Goal: Navigation & Orientation: Find specific page/section

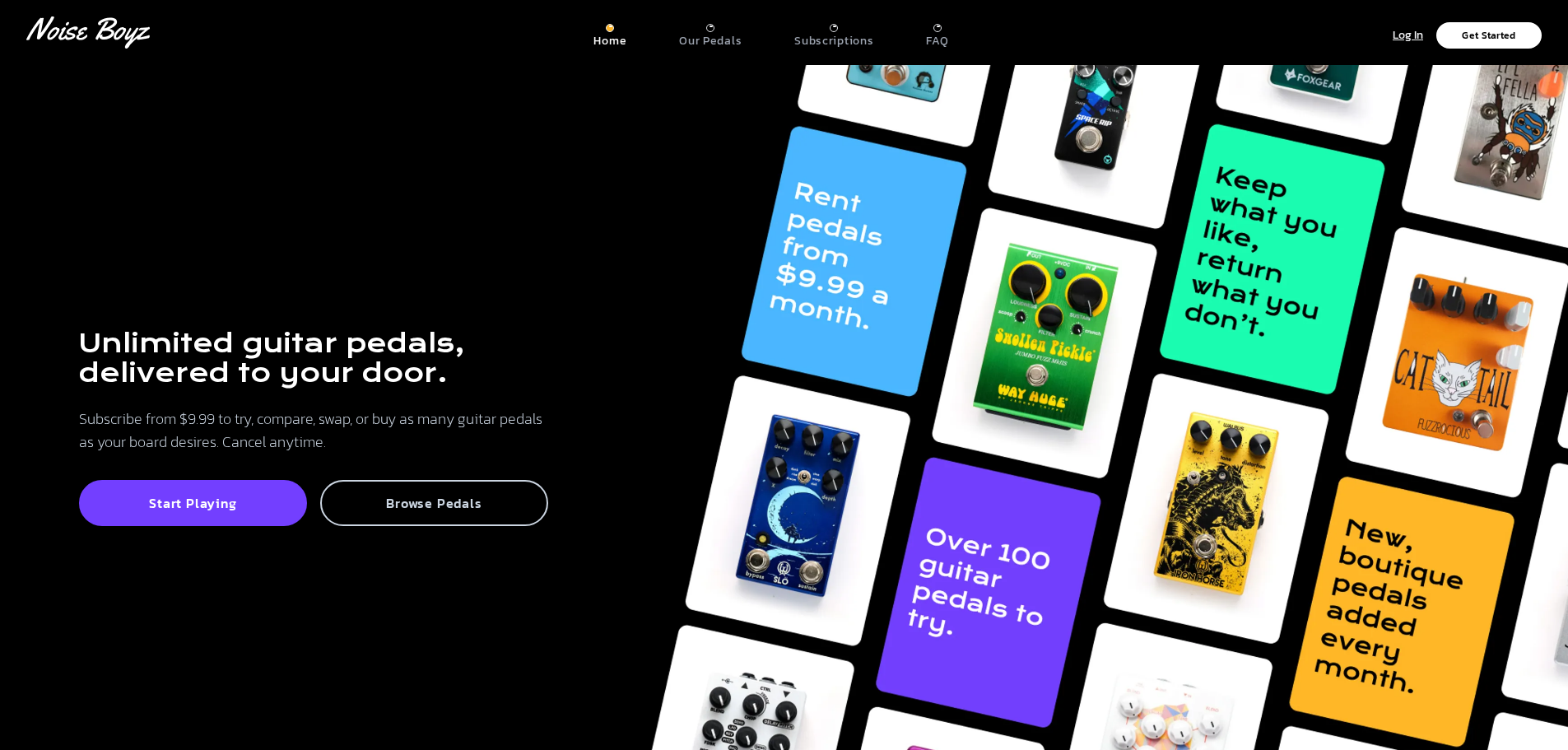
click at [384, 501] on p "Browse Pedals" at bounding box center [434, 502] width 192 height 16
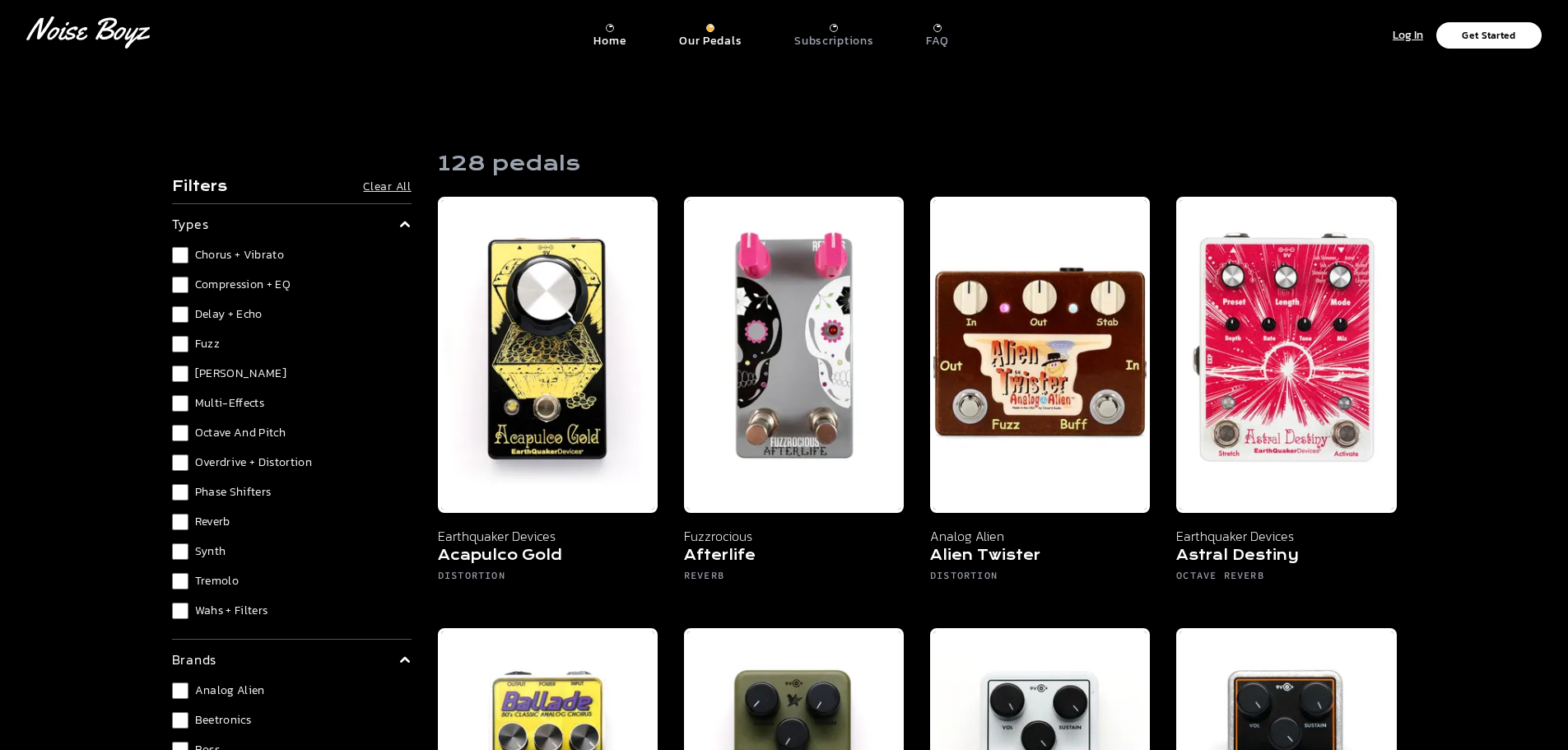
click at [607, 35] on p "Home" at bounding box center [609, 41] width 33 height 15
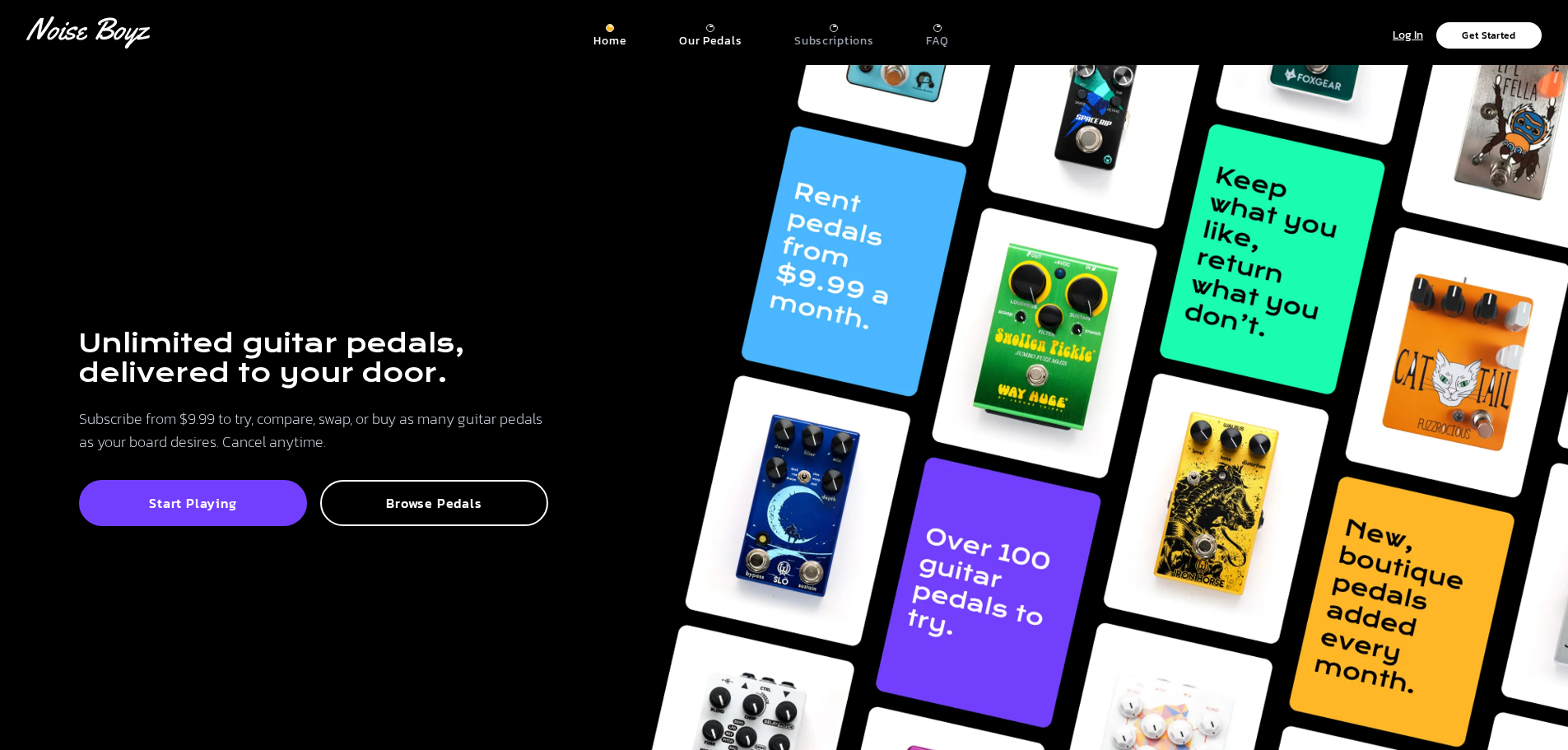
click at [717, 36] on p "Our Pedals" at bounding box center [710, 41] width 62 height 15
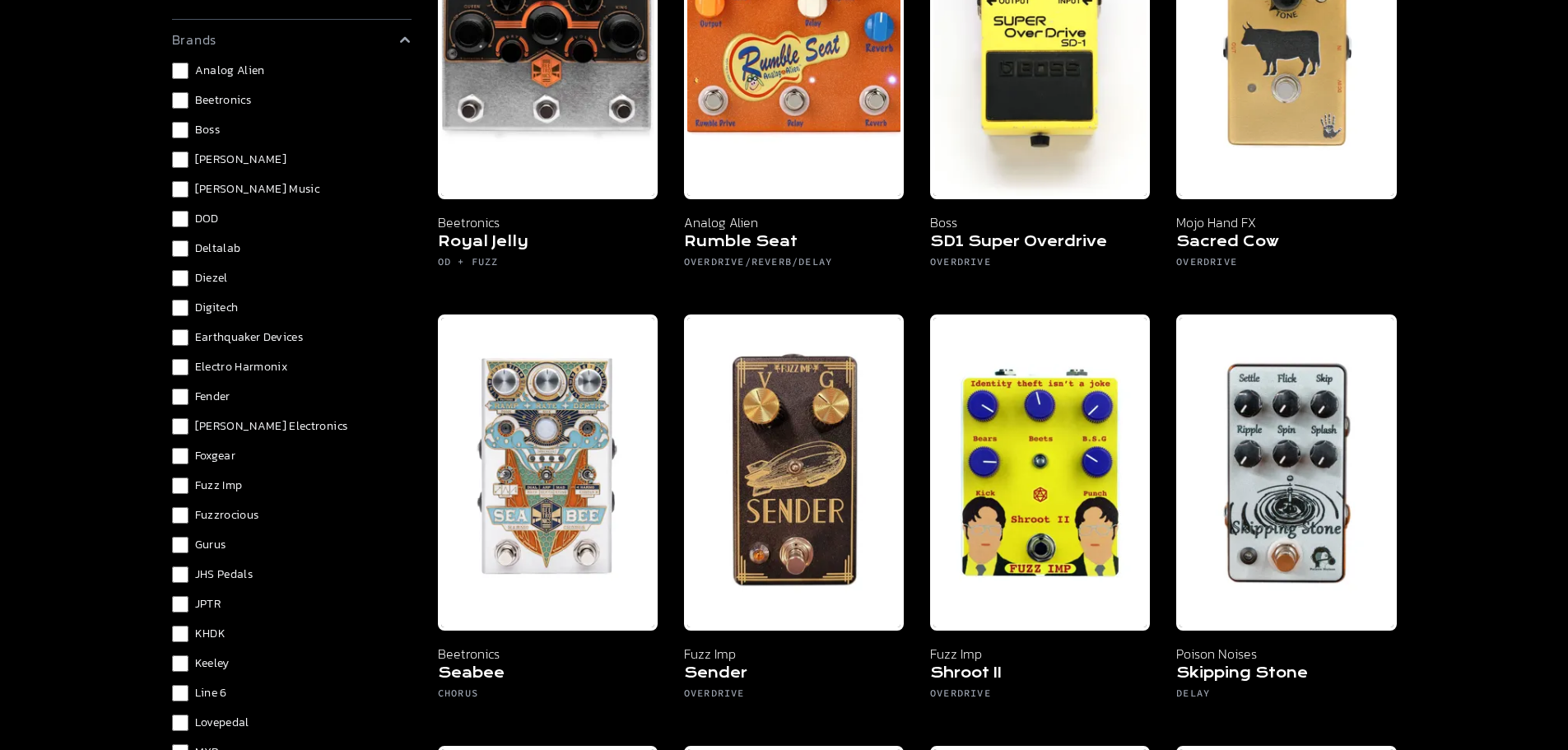
scroll to position [464, 0]
